Goal: Information Seeking & Learning: Learn about a topic

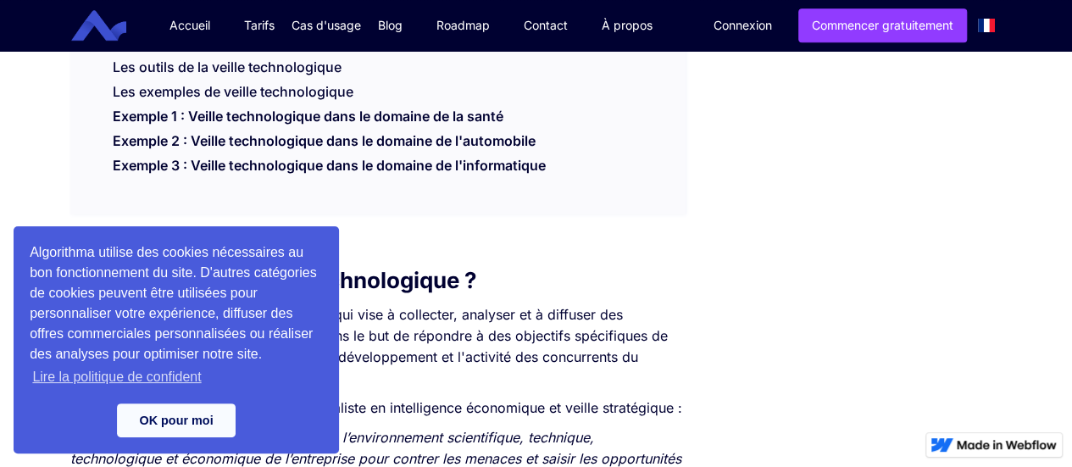
scroll to position [611, 0]
click at [477, 120] on link "Exemple 1 : Veille technologique dans le domaine de la santé" at bounding box center [308, 119] width 391 height 25
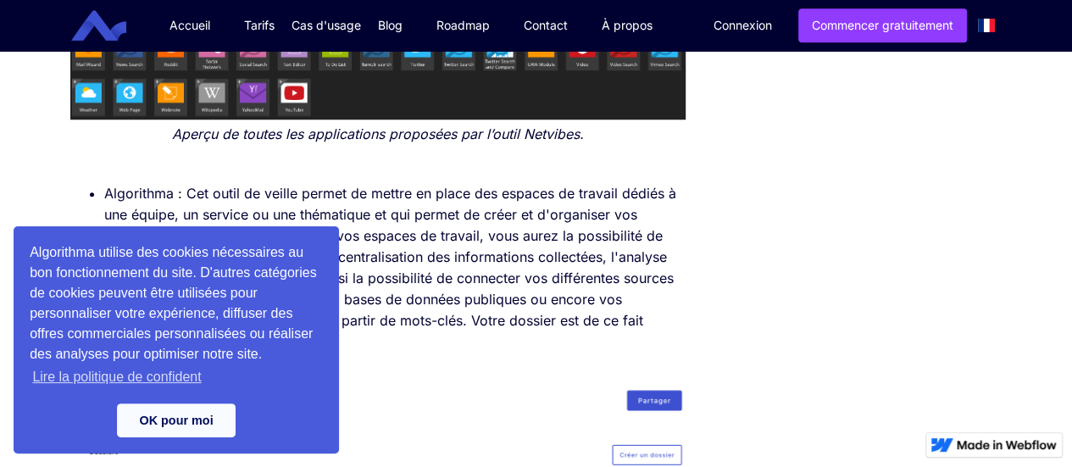
scroll to position [4009, 0]
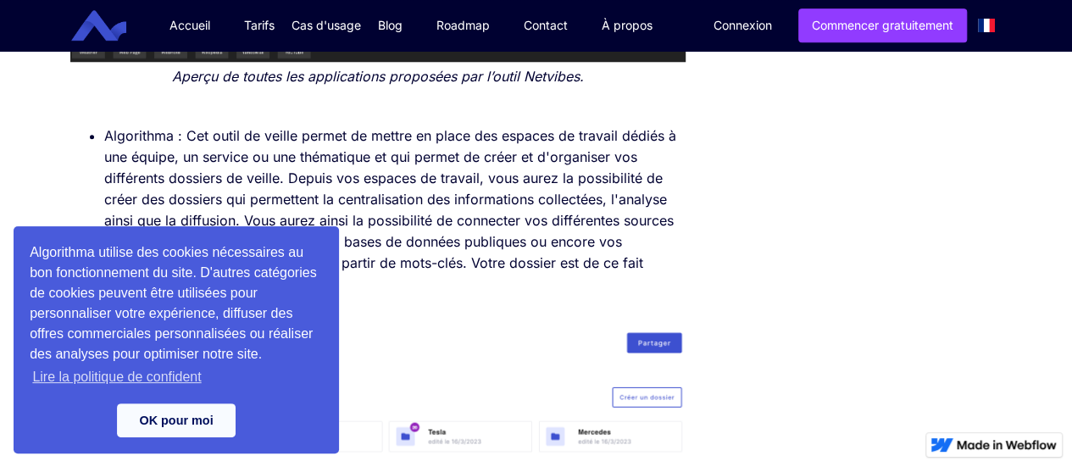
click at [408, 380] on img at bounding box center [378, 381] width 616 height 156
click at [166, 373] on link "Lire la politique de confident" at bounding box center [117, 376] width 175 height 25
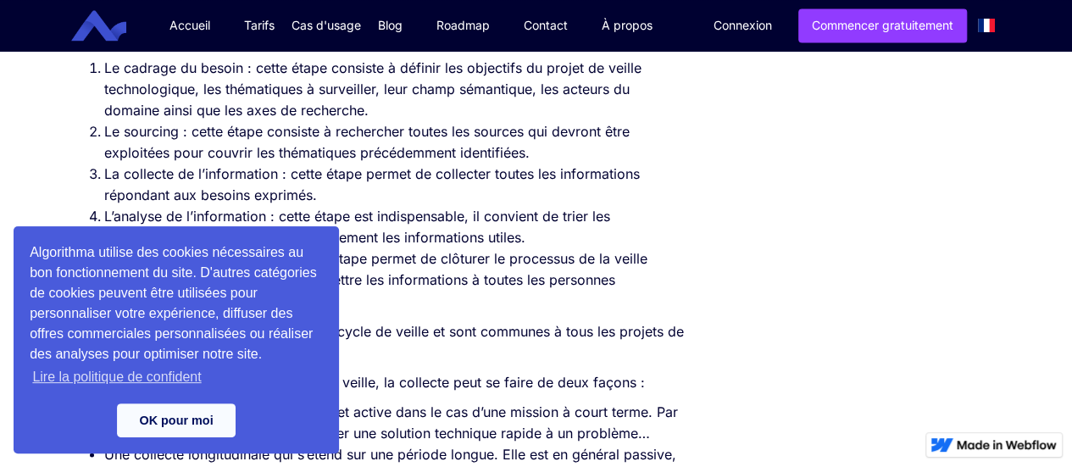
scroll to position [1294, 0]
